Goal: Transaction & Acquisition: Purchase product/service

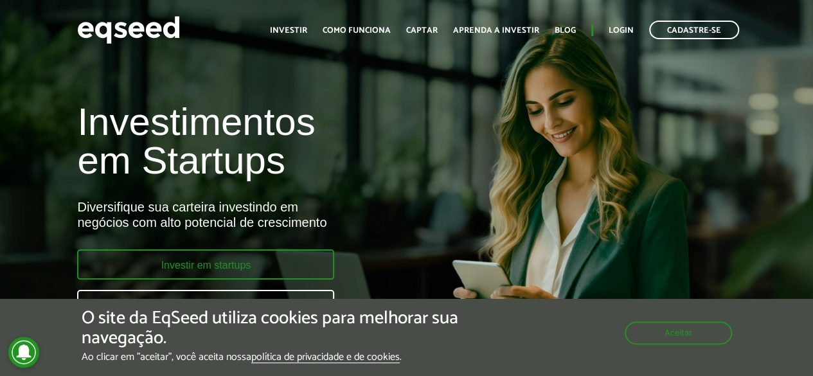
click at [274, 271] on link "Investir em startups" at bounding box center [205, 264] width 257 height 30
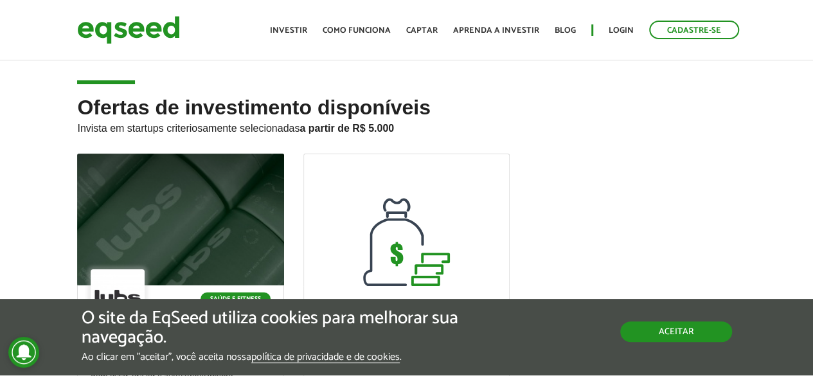
click at [690, 337] on button "Aceitar" at bounding box center [676, 331] width 112 height 21
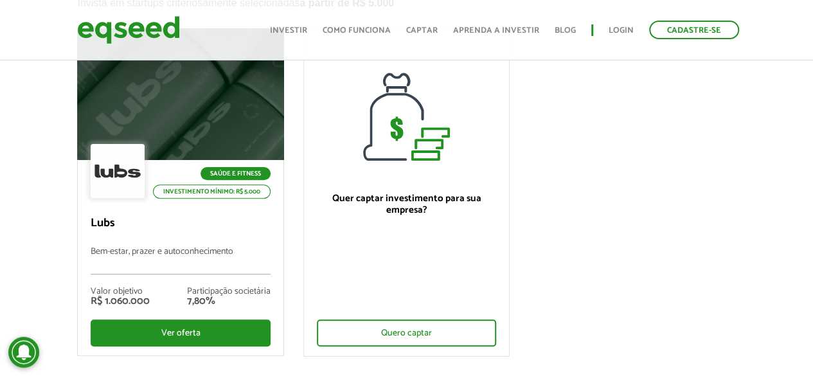
scroll to position [129, 0]
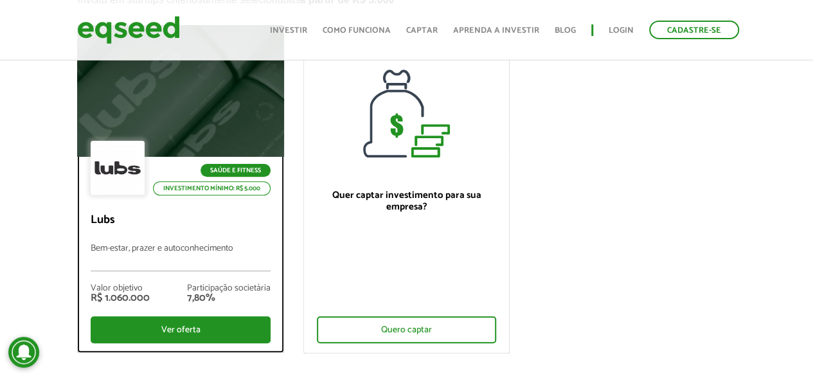
click at [217, 118] on div at bounding box center [181, 91] width 248 height 158
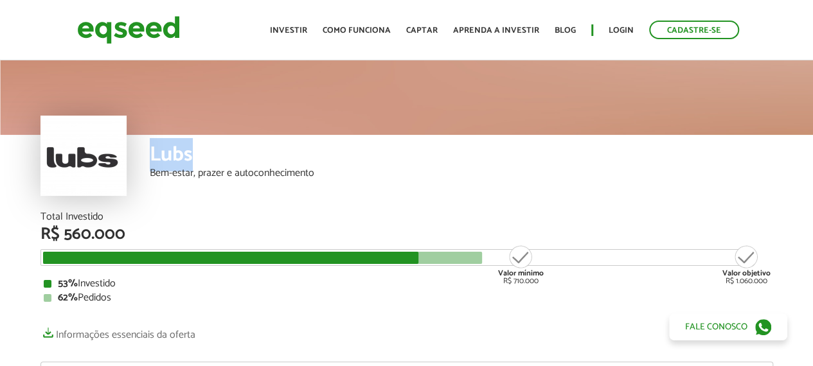
drag, startPoint x: 147, startPoint y: 155, endPoint x: 229, endPoint y: 150, distance: 82.4
click at [229, 150] on div "Lubs Bem-estar, prazer e autoconhecimento" at bounding box center [406, 173] width 733 height 77
copy div "Lubs"
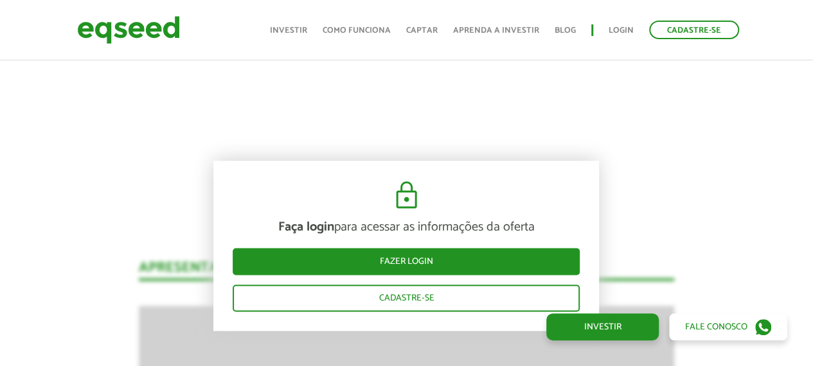
scroll to position [900, 0]
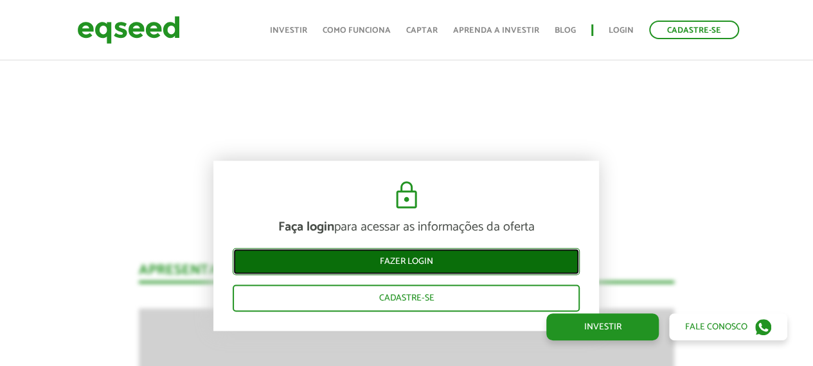
click at [426, 267] on link "Fazer login" at bounding box center [406, 261] width 347 height 27
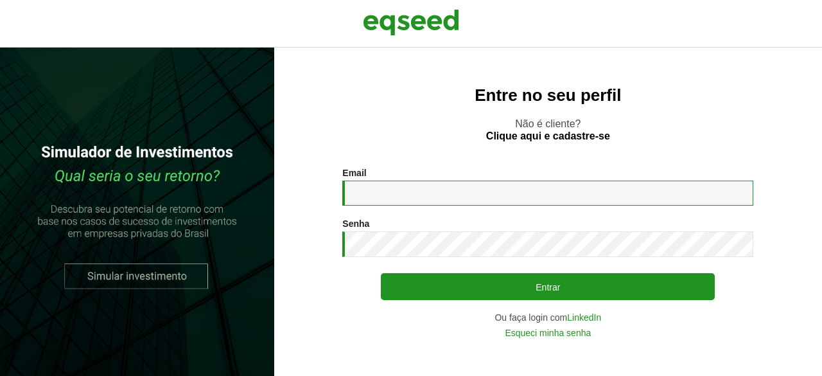
click at [438, 195] on input "Email *" at bounding box center [547, 193] width 411 height 25
type input "**********"
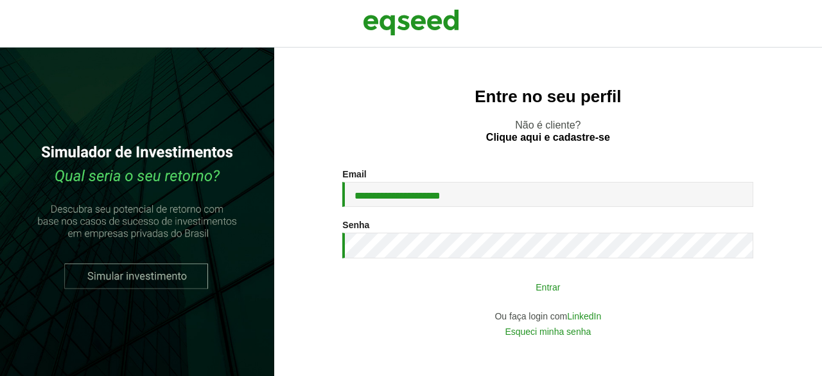
click at [533, 295] on button "Entrar" at bounding box center [548, 286] width 334 height 24
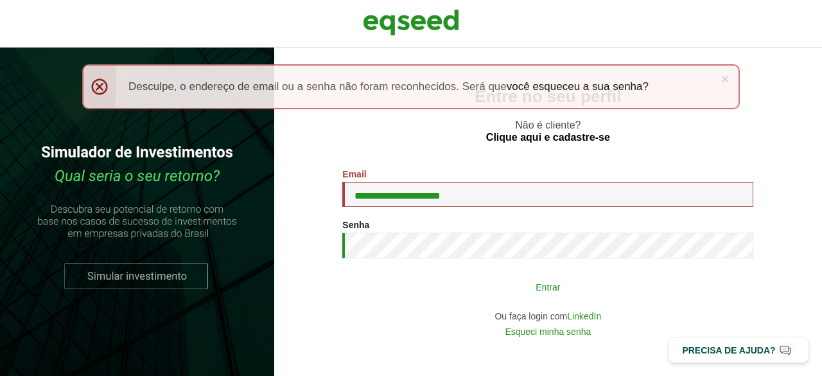
click at [517, 285] on button "Entrar" at bounding box center [548, 286] width 334 height 24
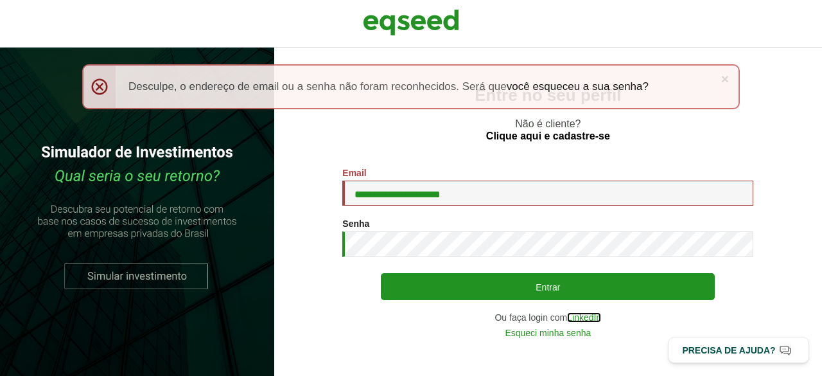
click at [592, 316] on link "LinkedIn" at bounding box center [584, 317] width 34 height 9
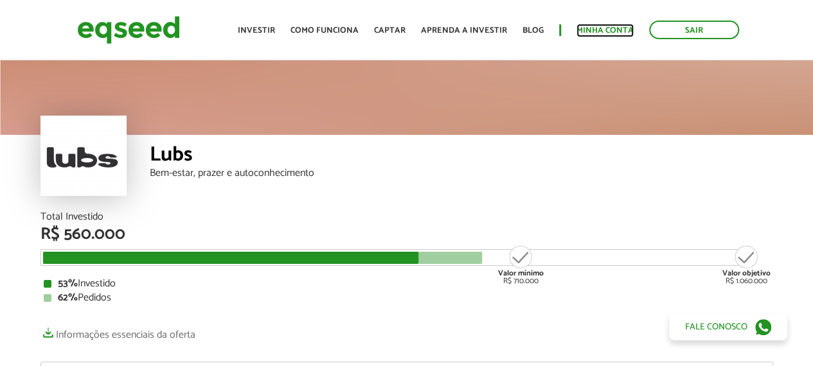
click at [632, 26] on link "Minha conta" at bounding box center [604, 30] width 57 height 8
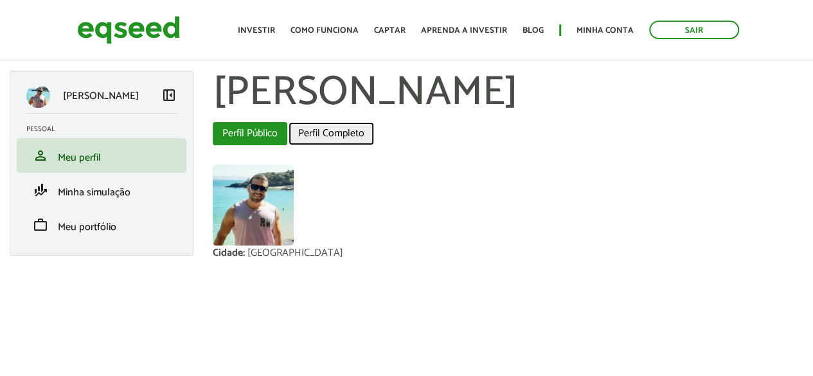
click at [325, 138] on link "Perfil Completo" at bounding box center [331, 133] width 85 height 23
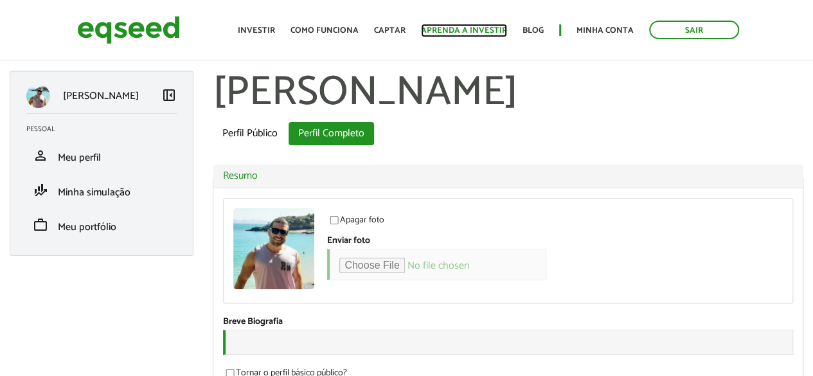
click at [450, 34] on link "Aprenda a investir" at bounding box center [464, 30] width 86 height 8
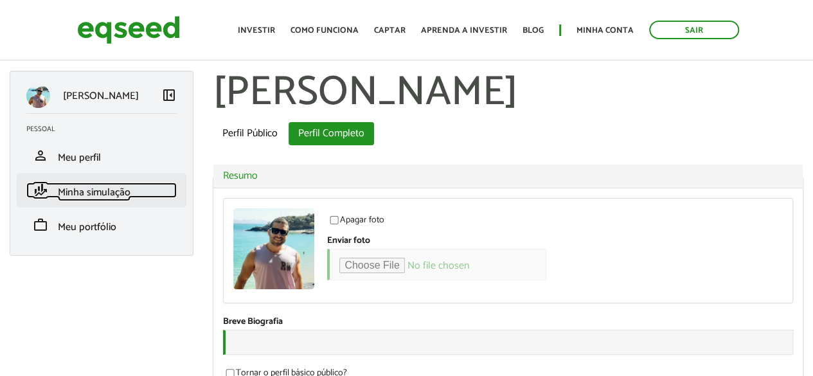
click at [82, 195] on span "Minha simulação" at bounding box center [94, 192] width 73 height 17
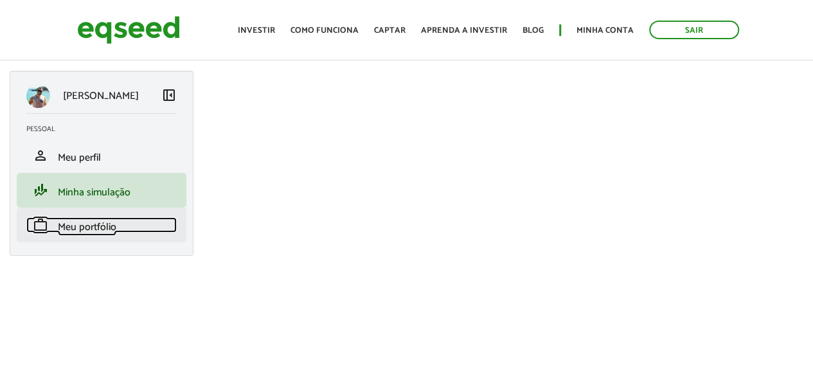
click at [91, 224] on span "Meu portfólio" at bounding box center [87, 226] width 58 height 17
